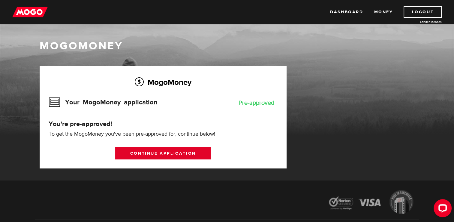
click at [139, 154] on link "Continue application" at bounding box center [163, 153] width 96 height 13
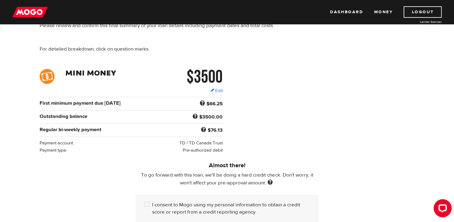
scroll to position [70, 0]
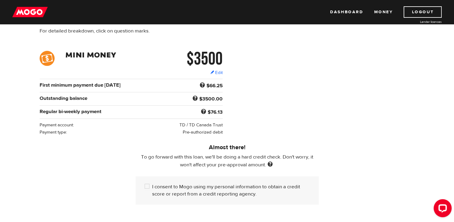
click at [270, 163] on span at bounding box center [270, 164] width 8 height 7
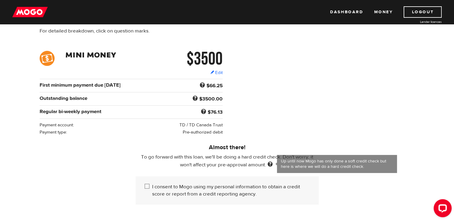
click at [147, 185] on input "I consent to Mogo using my personal information to obtain a credit score or rep…" at bounding box center [149, 187] width 8 height 8
checkbox input "true"
